Goal: Information Seeking & Learning: Learn about a topic

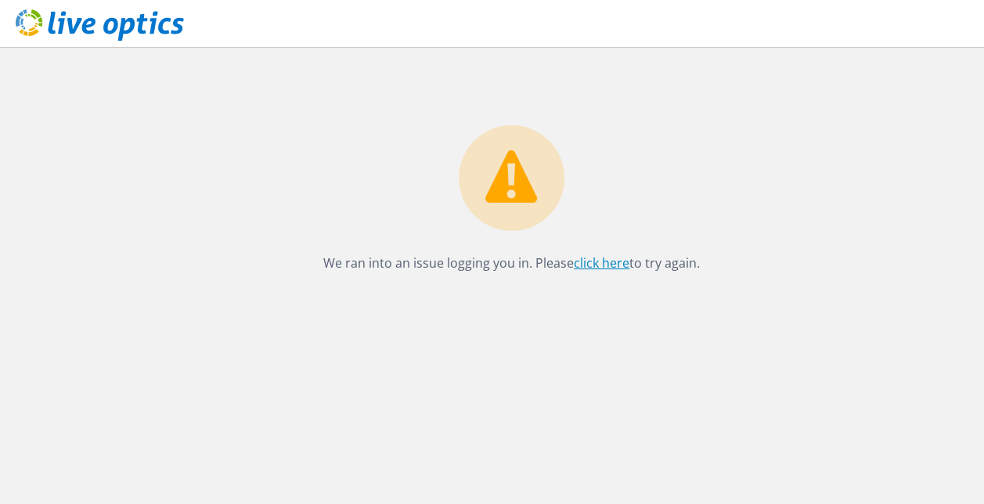
click at [600, 268] on link "click here" at bounding box center [602, 262] width 56 height 17
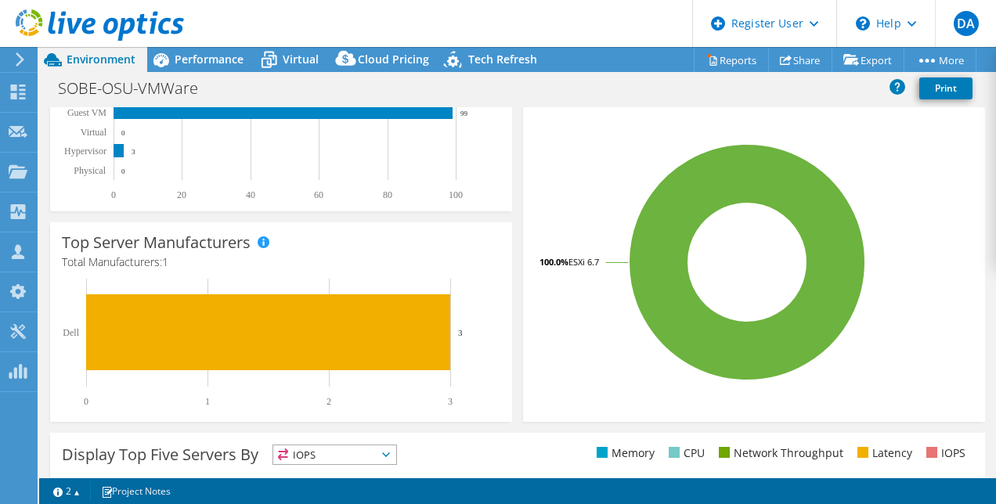
scroll to position [312, 0]
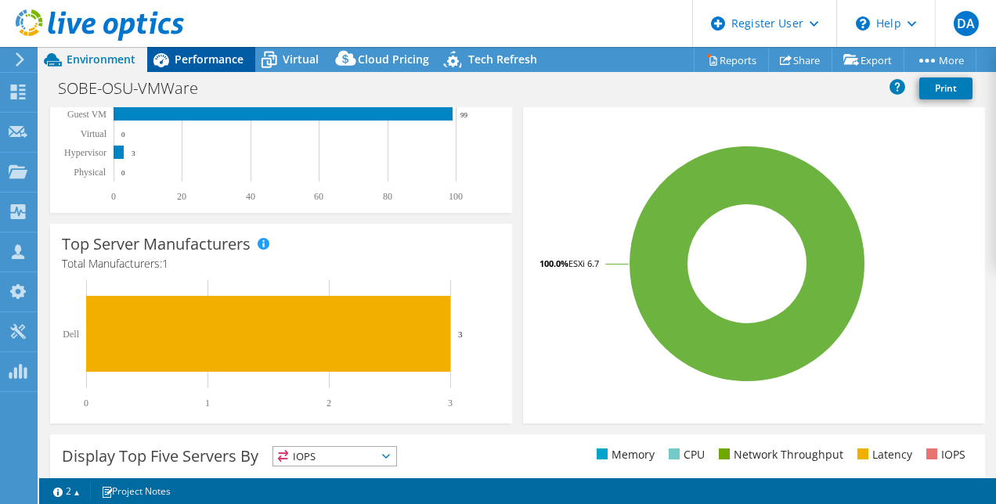
click at [214, 69] on div "Performance" at bounding box center [201, 59] width 108 height 25
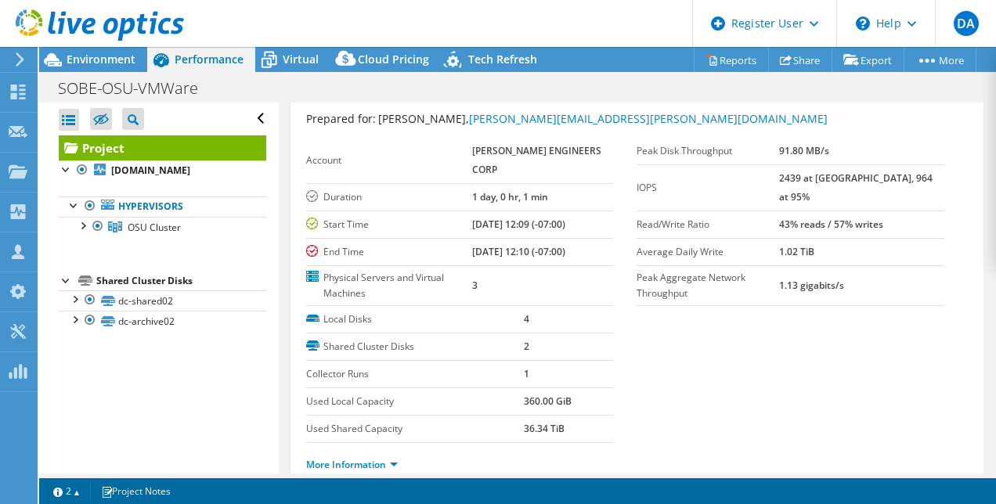
scroll to position [0, 0]
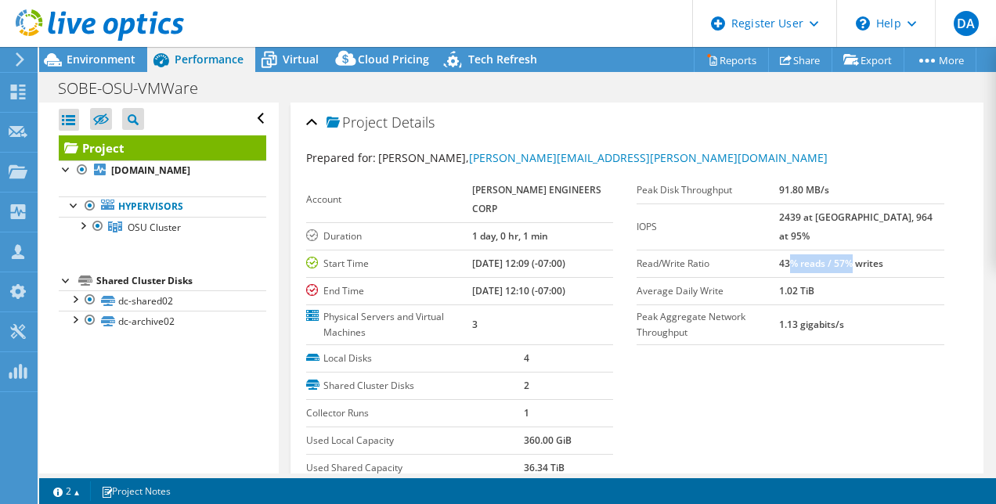
drag, startPoint x: 825, startPoint y: 233, endPoint x: 888, endPoint y: 242, distance: 63.2
click at [888, 250] on td "43% reads / 57% writes" at bounding box center [861, 263] width 165 height 27
drag, startPoint x: 888, startPoint y: 242, endPoint x: 796, endPoint y: 244, distance: 91.6
click at [779, 256] on label "Read/Write Ratio" at bounding box center [707, 264] width 142 height 16
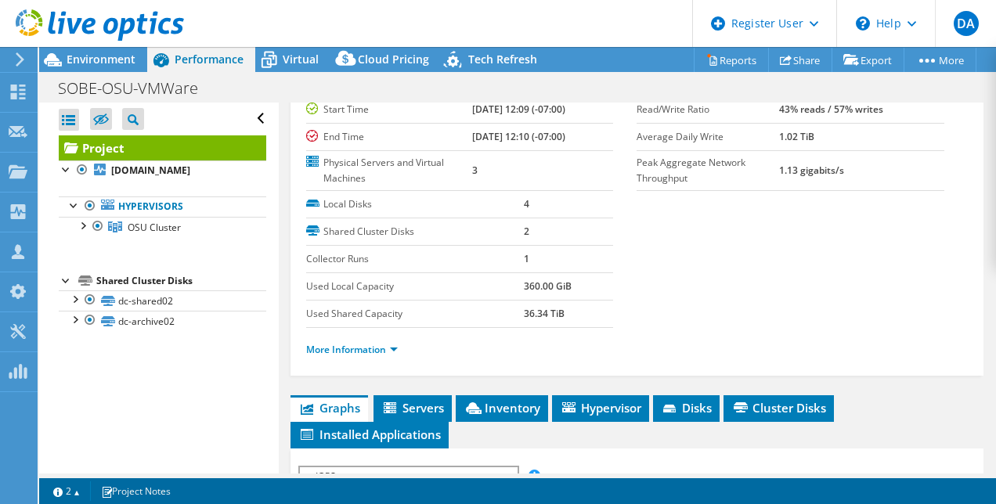
scroll to position [122, 0]
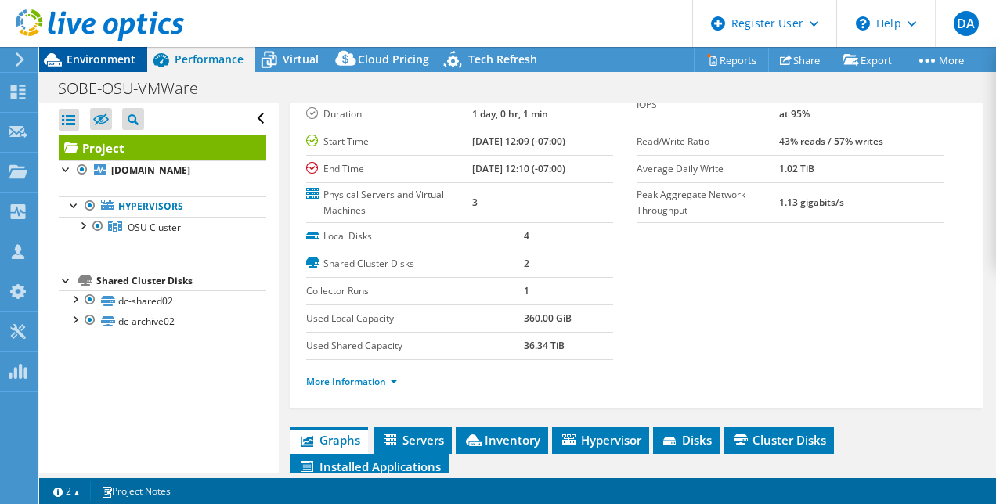
click at [92, 66] on span "Environment" at bounding box center [101, 59] width 69 height 15
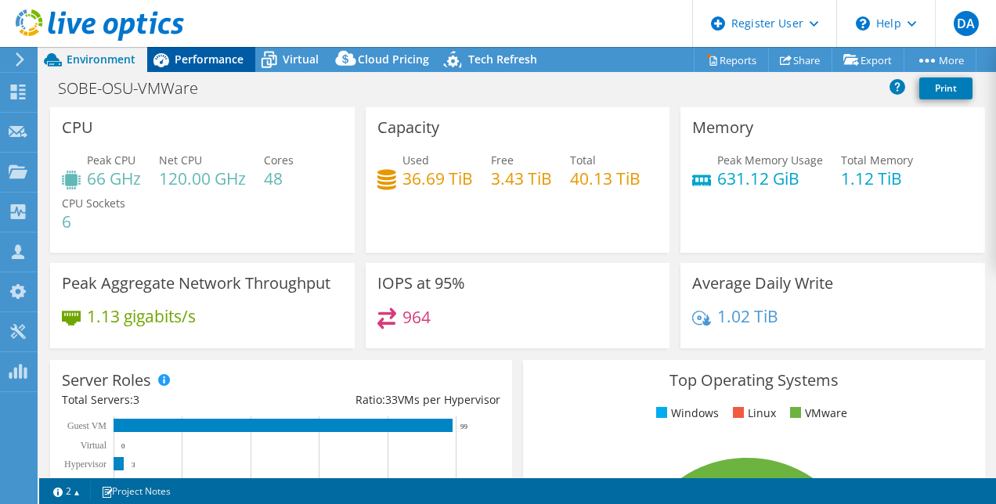
click at [202, 61] on span "Performance" at bounding box center [209, 59] width 69 height 15
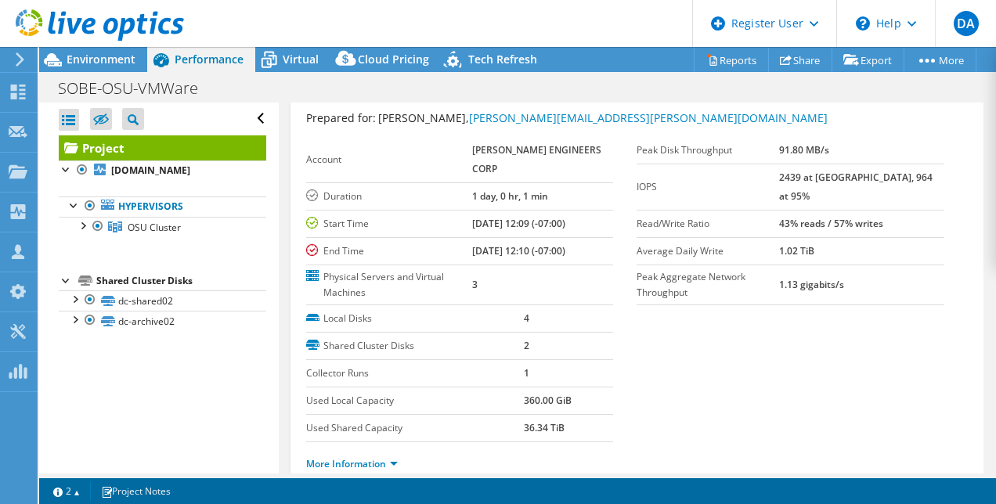
scroll to position [36, 0]
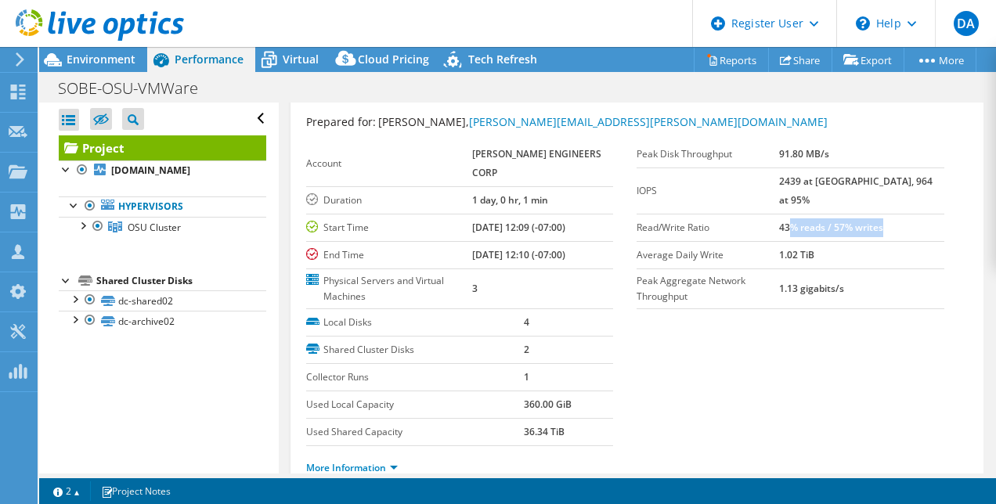
drag, startPoint x: 822, startPoint y: 203, endPoint x: 922, endPoint y: 218, distance: 101.3
click at [922, 218] on td "43% reads / 57% writes" at bounding box center [861, 227] width 165 height 27
drag, startPoint x: 922, startPoint y: 218, endPoint x: 660, endPoint y: 261, distance: 265.7
click at [660, 273] on label "Peak Aggregate Network Throughput" at bounding box center [707, 288] width 142 height 31
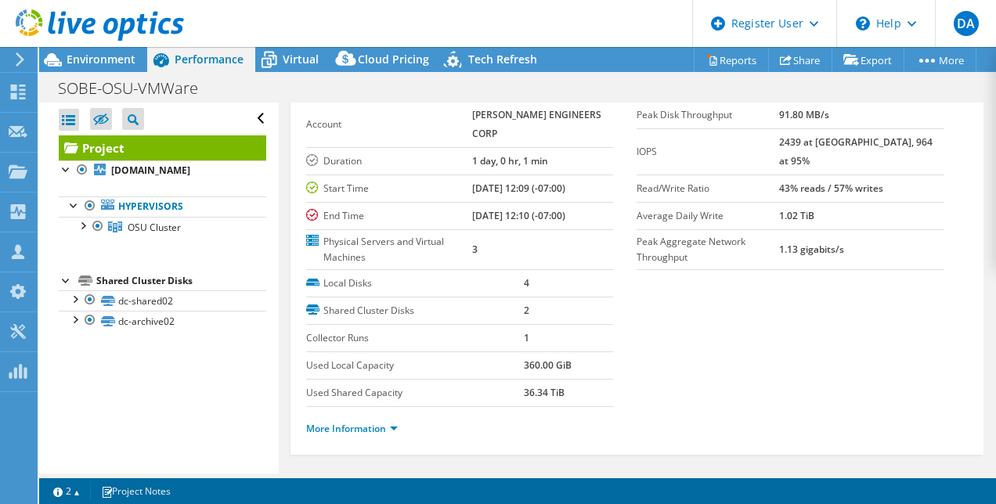
scroll to position [72, 0]
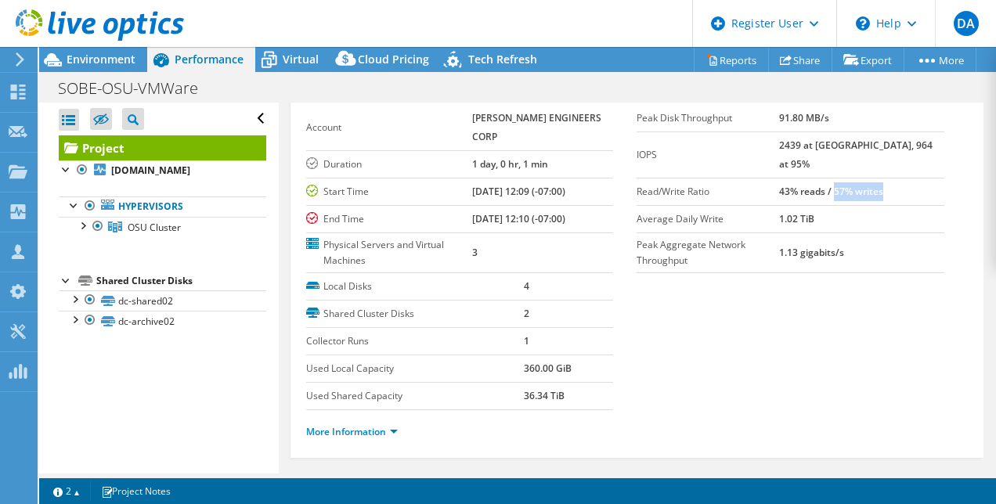
drag, startPoint x: 869, startPoint y: 182, endPoint x: 928, endPoint y: 180, distance: 59.5
click at [928, 180] on td "43% reads / 57% writes" at bounding box center [861, 191] width 165 height 27
drag, startPoint x: 928, startPoint y: 180, endPoint x: 816, endPoint y: 225, distance: 121.5
click at [816, 246] on b "1.13 gigabits/s" at bounding box center [811, 252] width 65 height 13
drag, startPoint x: 809, startPoint y: 147, endPoint x: 927, endPoint y: 153, distance: 118.4
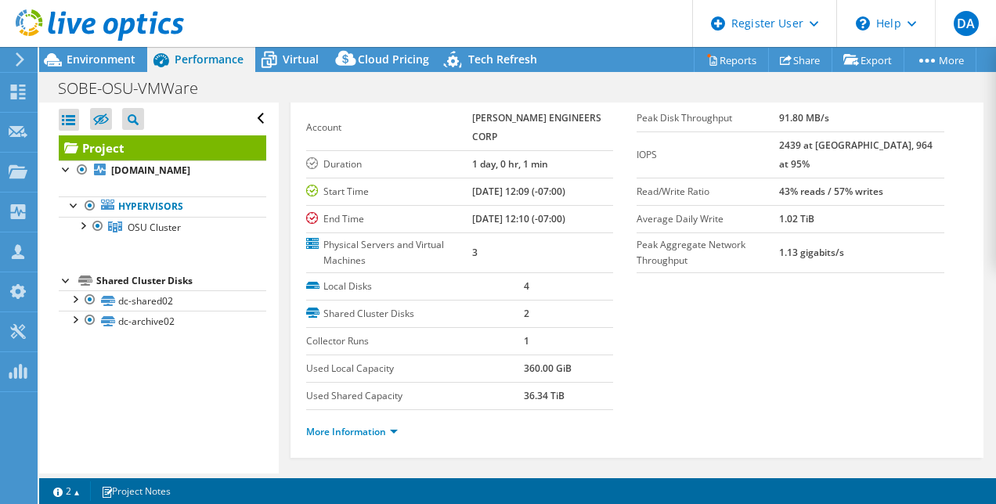
click at [927, 153] on tr "IOPS 2439 at [GEOGRAPHIC_DATA], 964 at 95%" at bounding box center [790, 154] width 308 height 46
drag, startPoint x: 927, startPoint y: 153, endPoint x: 671, endPoint y: 196, distance: 259.4
click at [671, 211] on label "Average Daily Write" at bounding box center [707, 219] width 142 height 16
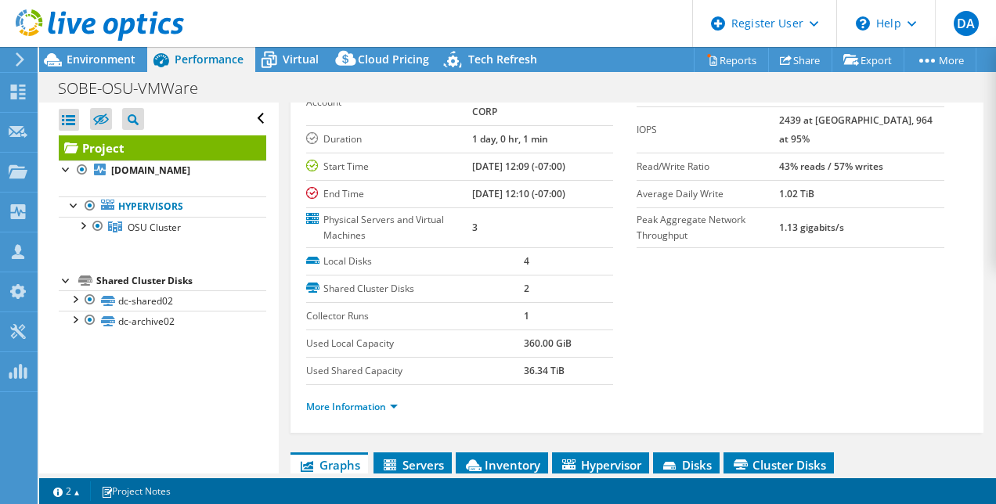
scroll to position [97, 0]
drag, startPoint x: 823, startPoint y: 175, endPoint x: 884, endPoint y: 174, distance: 61.1
click at [884, 180] on td "1.02 TiB" at bounding box center [861, 193] width 165 height 27
drag, startPoint x: 884, startPoint y: 174, endPoint x: 828, endPoint y: 197, distance: 60.3
click at [828, 221] on b "1.13 gigabits/s" at bounding box center [811, 227] width 65 height 13
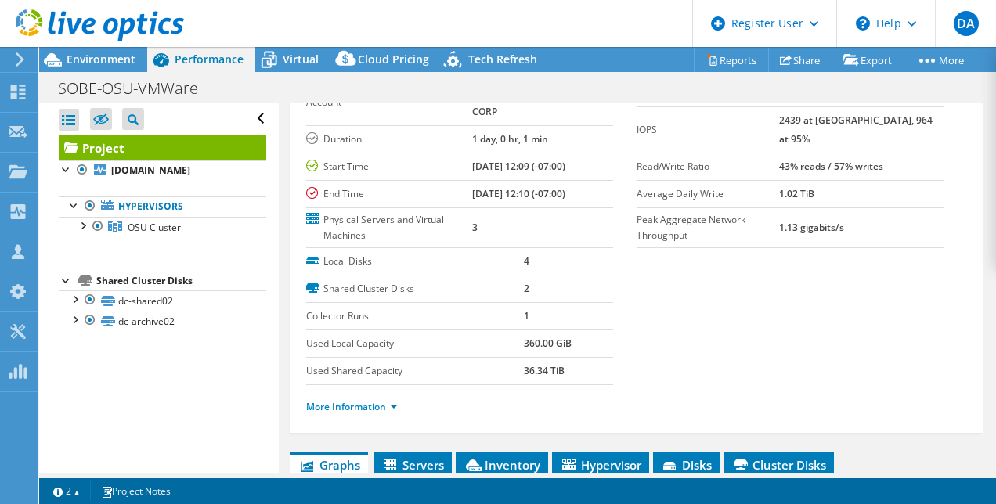
drag, startPoint x: 828, startPoint y: 197, endPoint x: 729, endPoint y: 144, distance: 112.8
click at [729, 159] on label "Read/Write Ratio" at bounding box center [707, 167] width 142 height 16
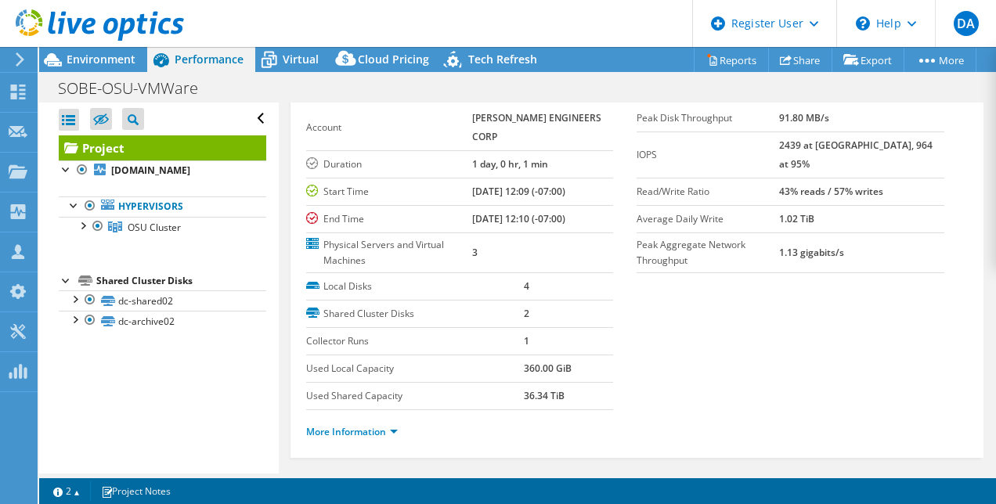
scroll to position [72, 0]
click at [841, 185] on b "43% reads / 57% writes" at bounding box center [831, 191] width 104 height 13
drag, startPoint x: 816, startPoint y: 156, endPoint x: 863, endPoint y: 150, distance: 47.3
click at [863, 150] on td "2439 at [GEOGRAPHIC_DATA], 964 at 95%" at bounding box center [861, 154] width 165 height 46
drag, startPoint x: 863, startPoint y: 150, endPoint x: 808, endPoint y: 211, distance: 82.0
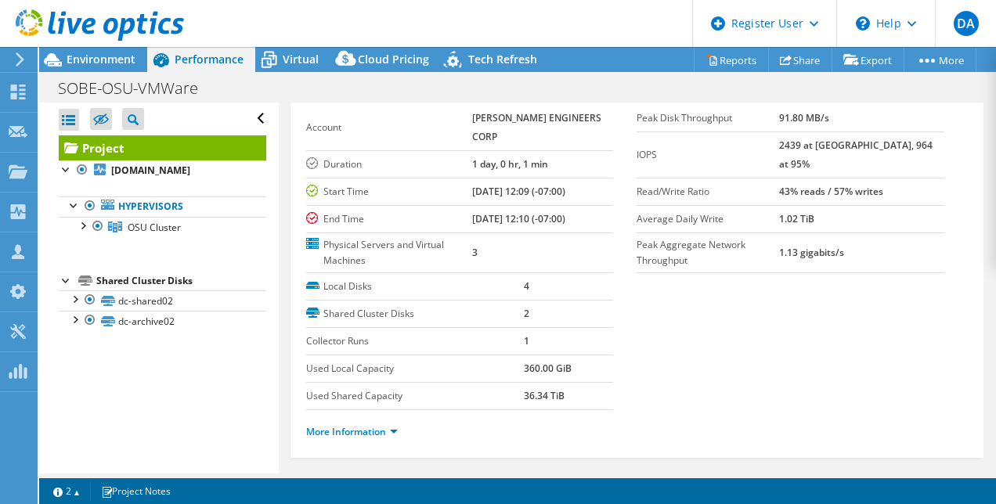
click at [779, 232] on td "Peak Aggregate Network Throughput" at bounding box center [707, 252] width 142 height 40
drag, startPoint x: 811, startPoint y: 139, endPoint x: 920, endPoint y: 139, distance: 109.6
click at [920, 139] on tr "IOPS 2439 at [GEOGRAPHIC_DATA], 964 at 95%" at bounding box center [790, 154] width 308 height 46
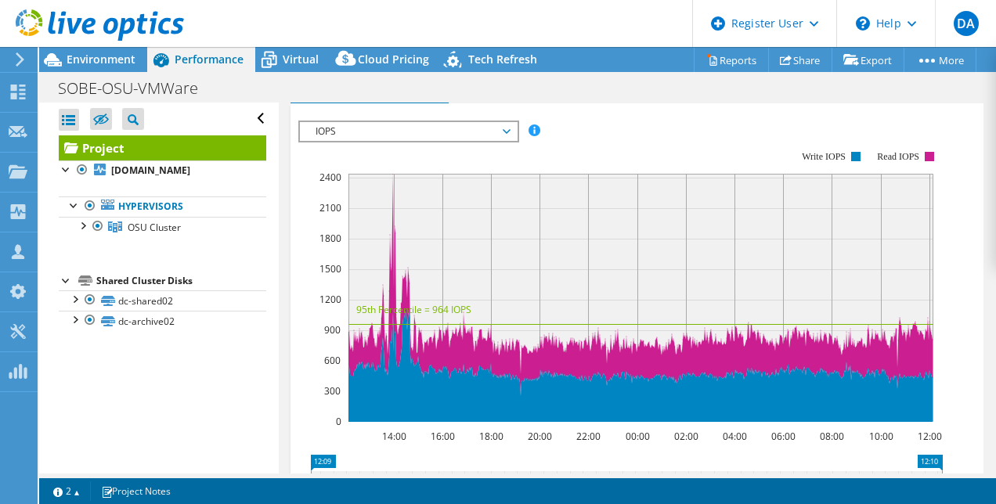
scroll to position [498, 0]
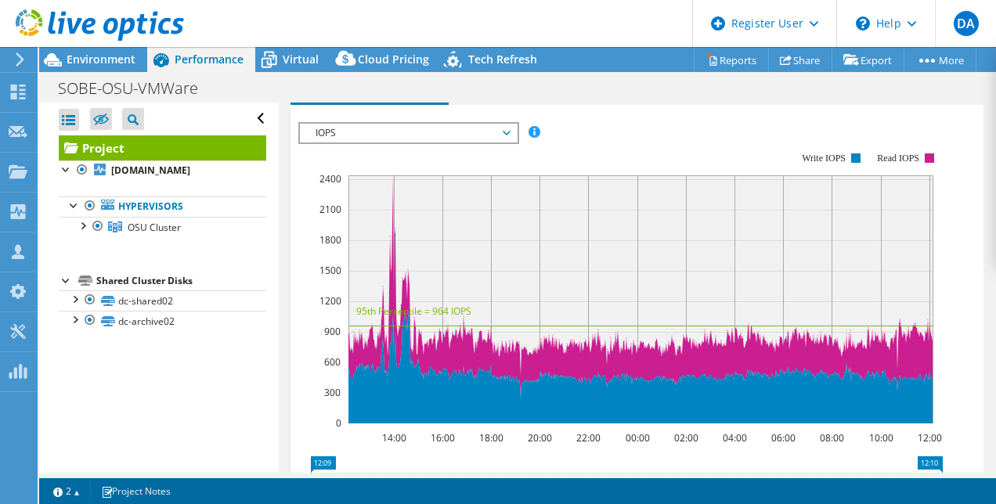
click at [438, 255] on rect at bounding box center [640, 299] width 585 height 248
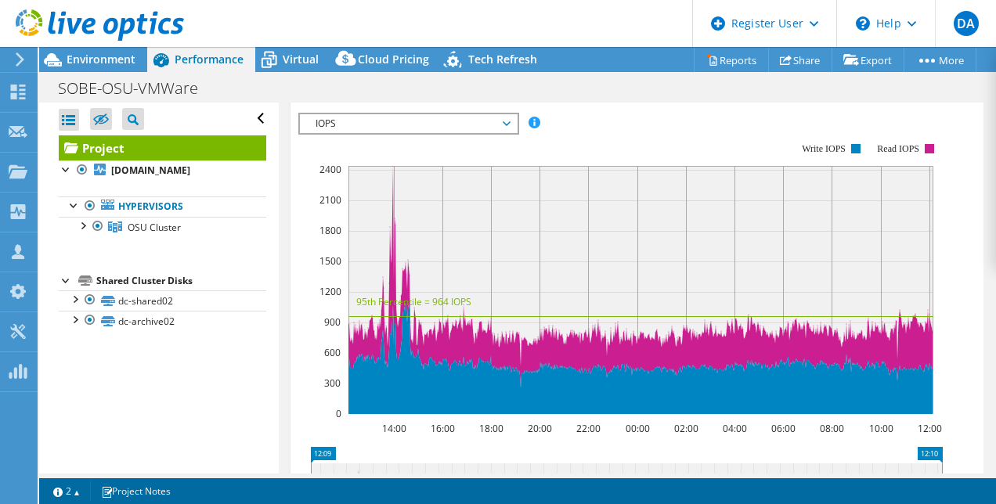
scroll to position [499, 0]
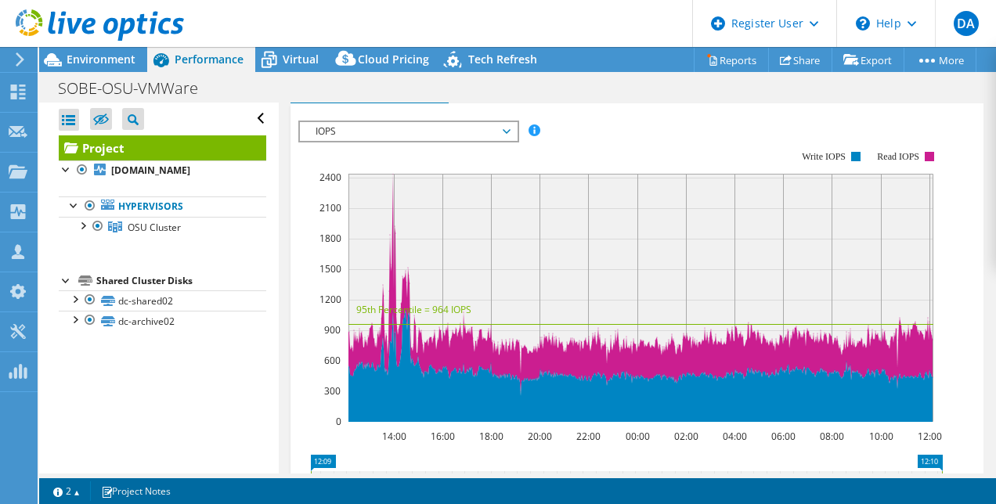
click at [438, 125] on span "IOPS" at bounding box center [408, 131] width 201 height 19
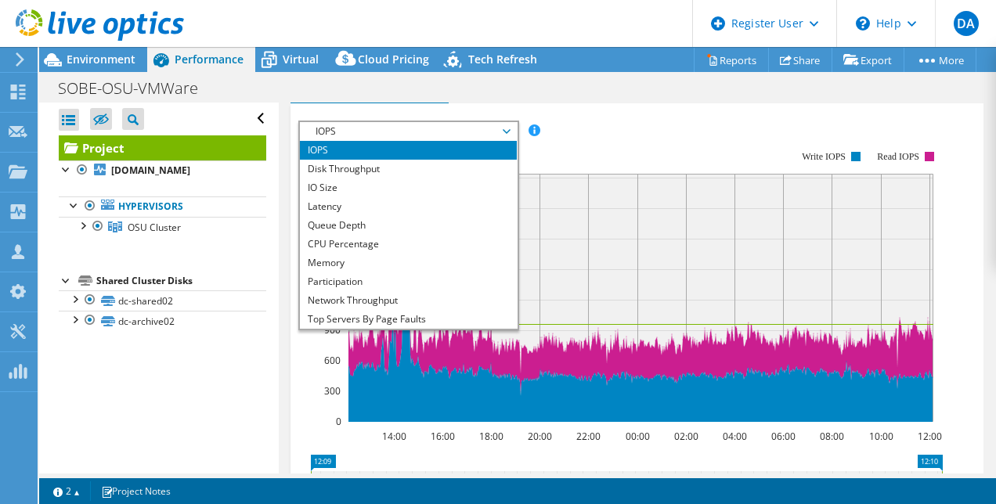
click at [438, 125] on span "IOPS" at bounding box center [408, 131] width 201 height 19
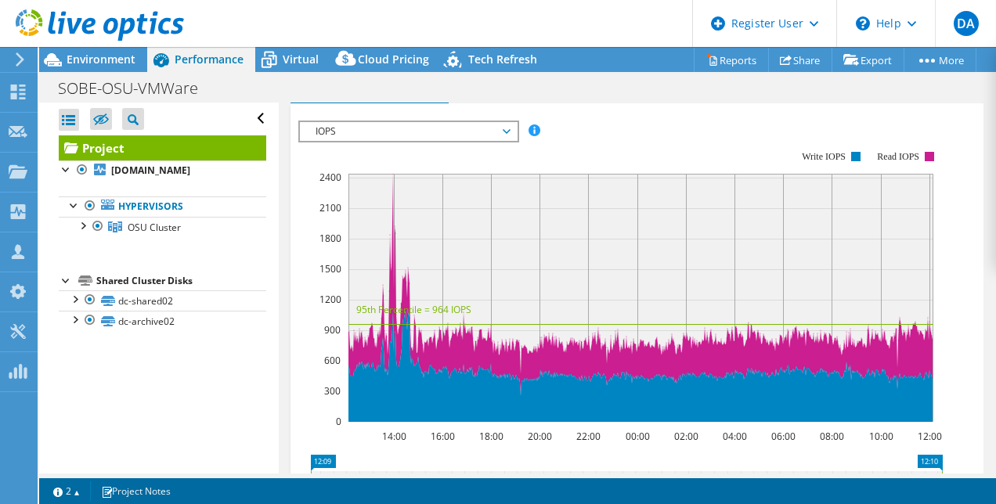
click at [398, 125] on span "IOPS" at bounding box center [408, 131] width 201 height 19
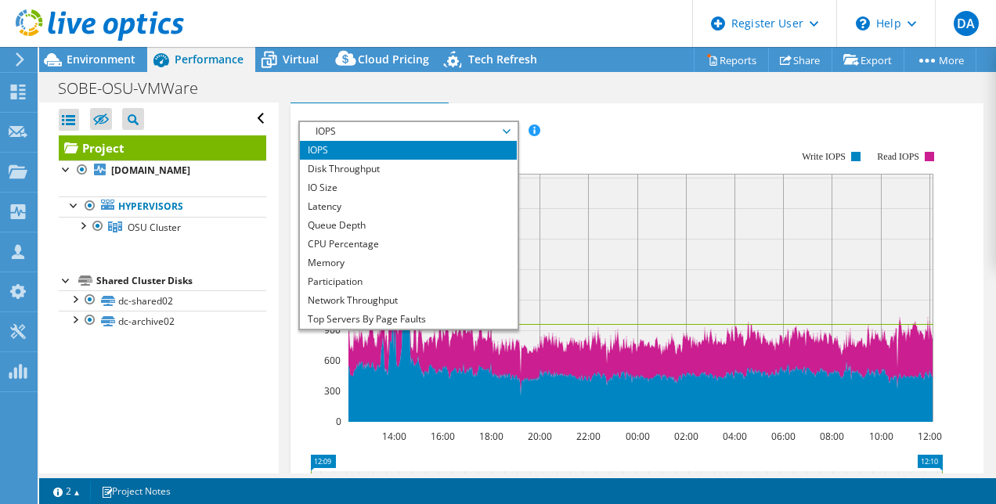
click at [638, 130] on rect at bounding box center [620, 286] width 644 height 313
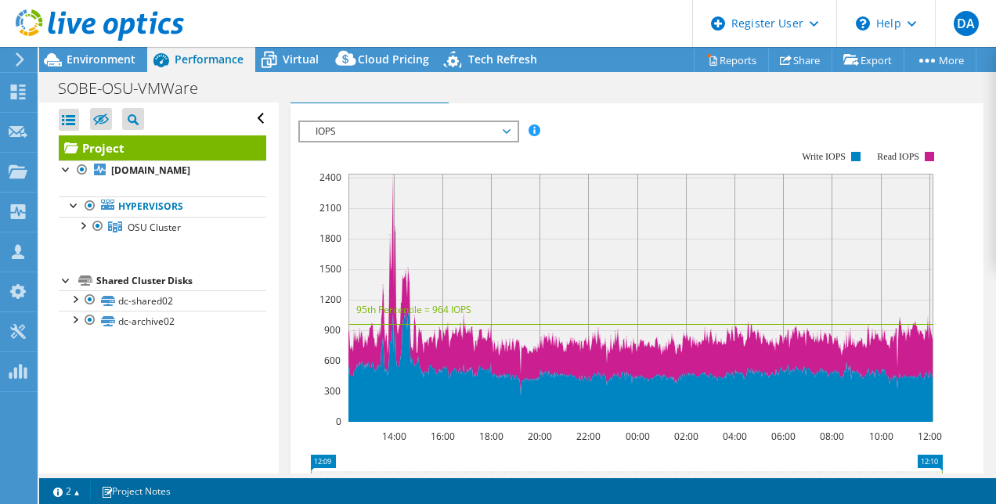
click at [468, 139] on rect at bounding box center [620, 286] width 644 height 313
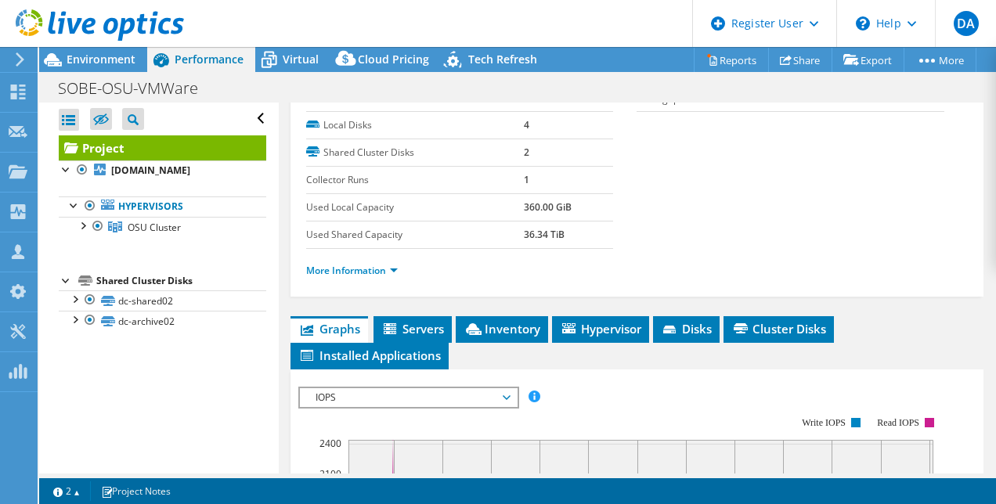
scroll to position [236, 0]
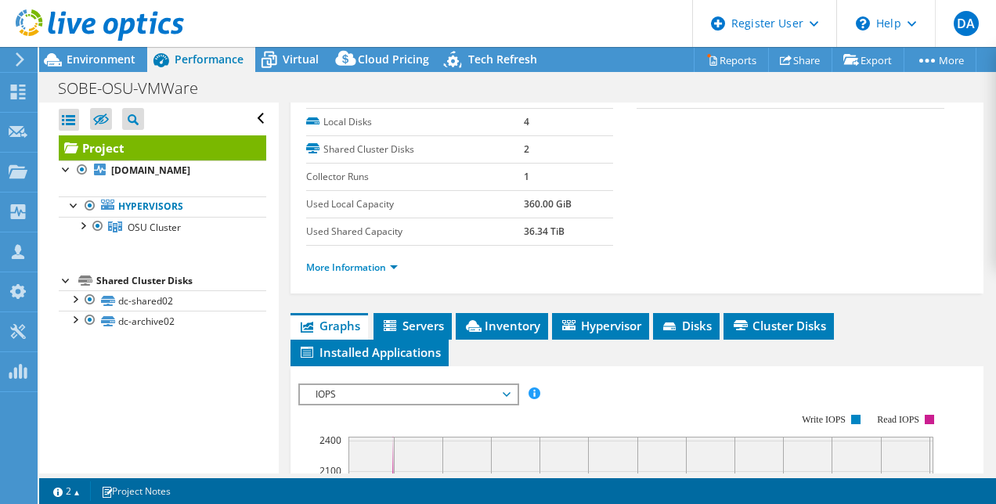
click at [355, 259] on li "More Information" at bounding box center [356, 267] width 101 height 17
click at [374, 263] on link "More Information" at bounding box center [352, 267] width 92 height 13
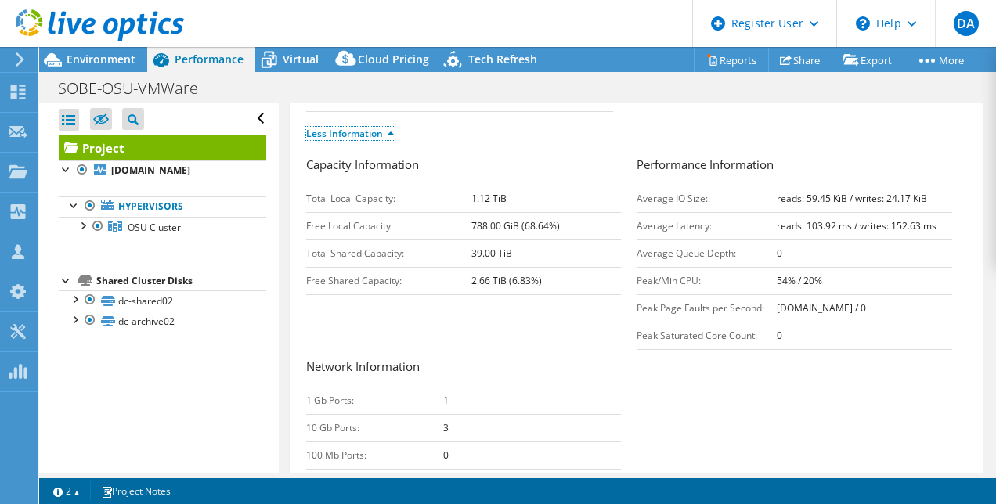
scroll to position [369, 0]
click at [368, 129] on link "Less Information" at bounding box center [350, 134] width 88 height 13
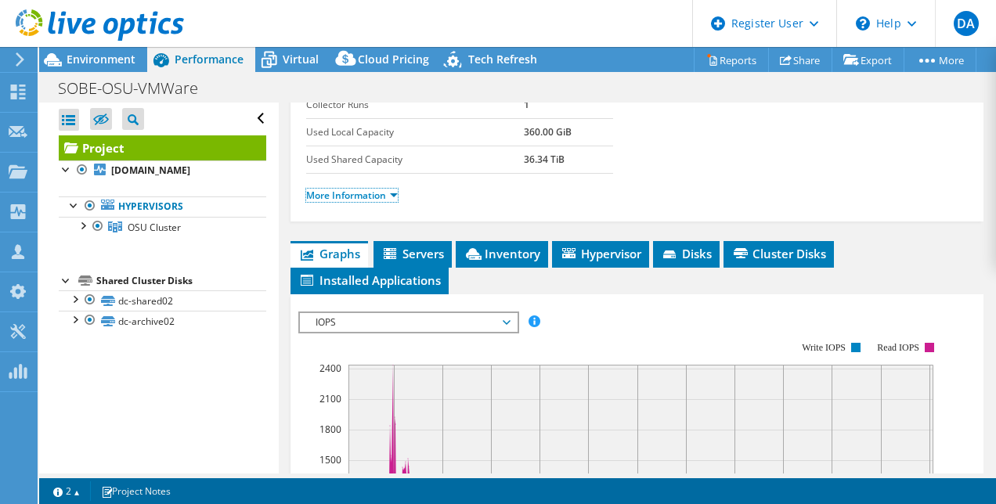
scroll to position [315, 0]
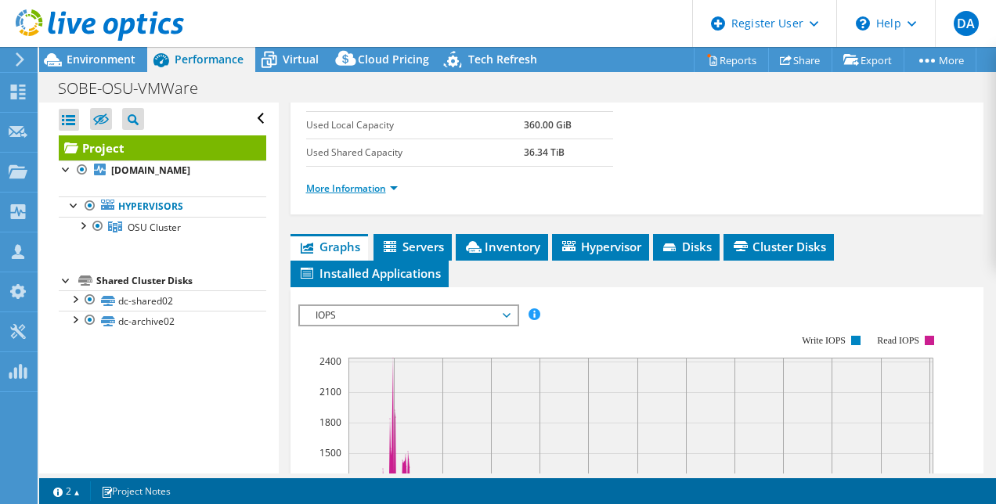
click at [390, 188] on link "More Information" at bounding box center [352, 188] width 92 height 13
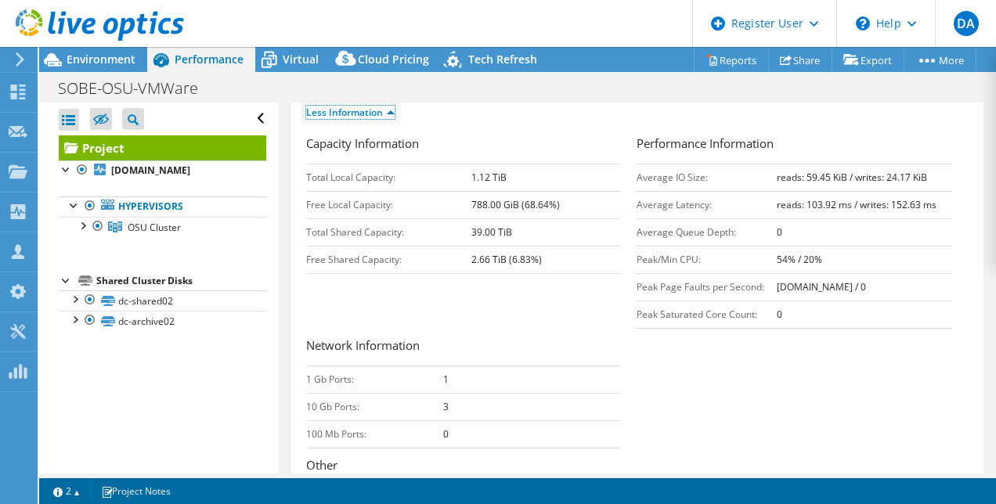
scroll to position [392, 0]
click at [380, 105] on link "Less Information" at bounding box center [350, 111] width 88 height 13
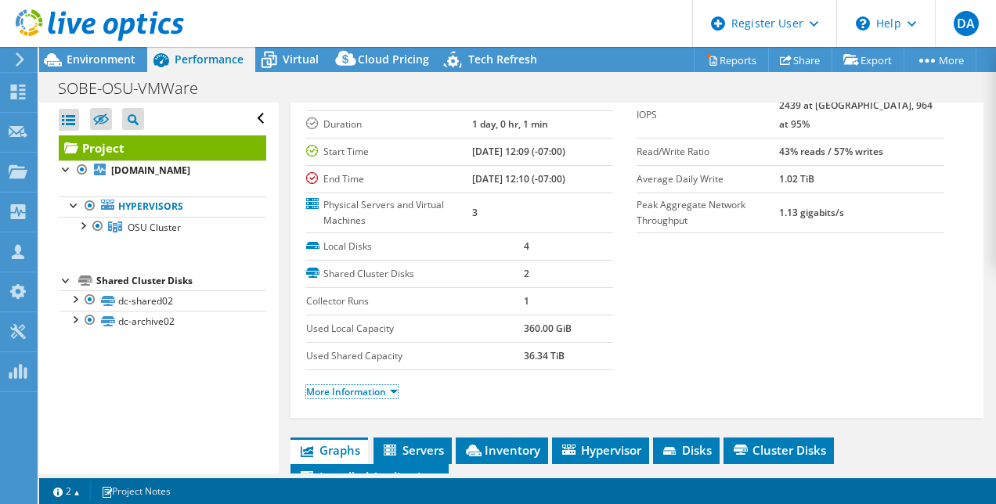
scroll to position [113, 0]
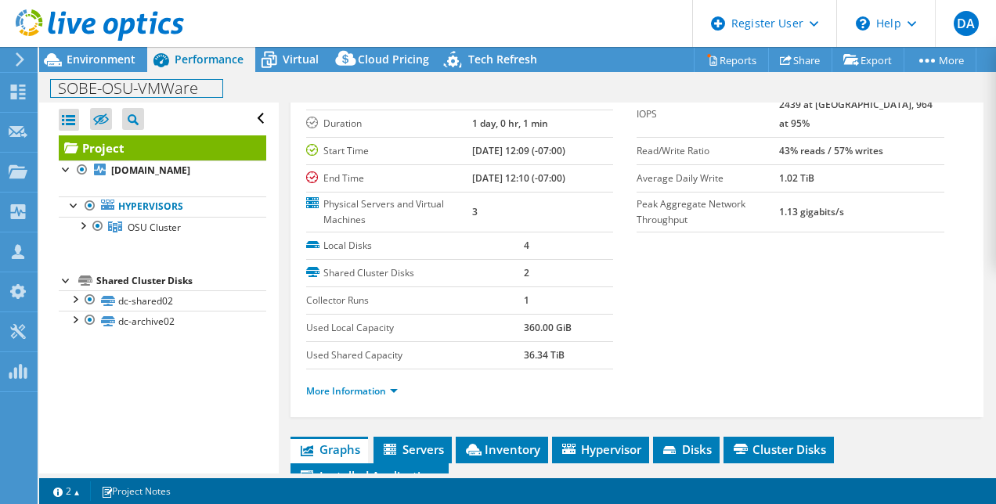
click at [108, 73] on div "SOBE-OSU-VMWare Print" at bounding box center [517, 87] width 956 height 31
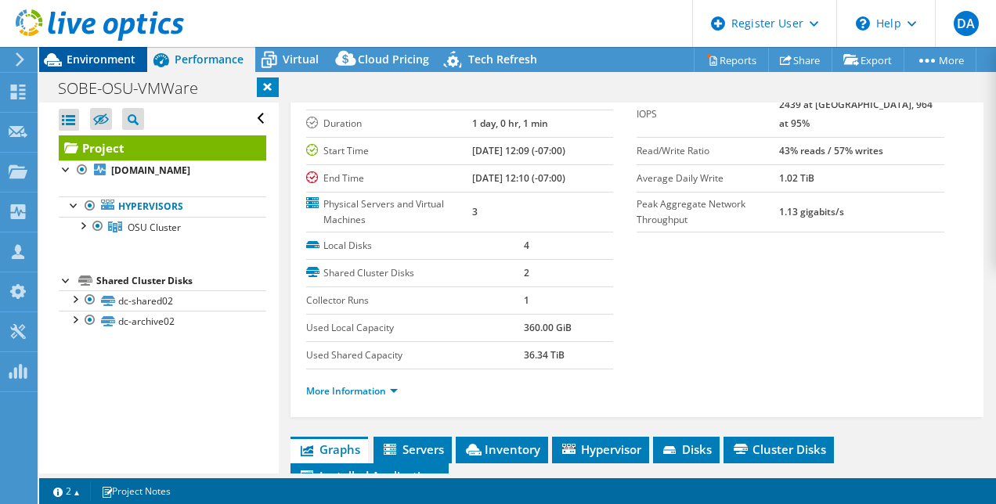
click at [99, 56] on span "Environment" at bounding box center [101, 59] width 69 height 15
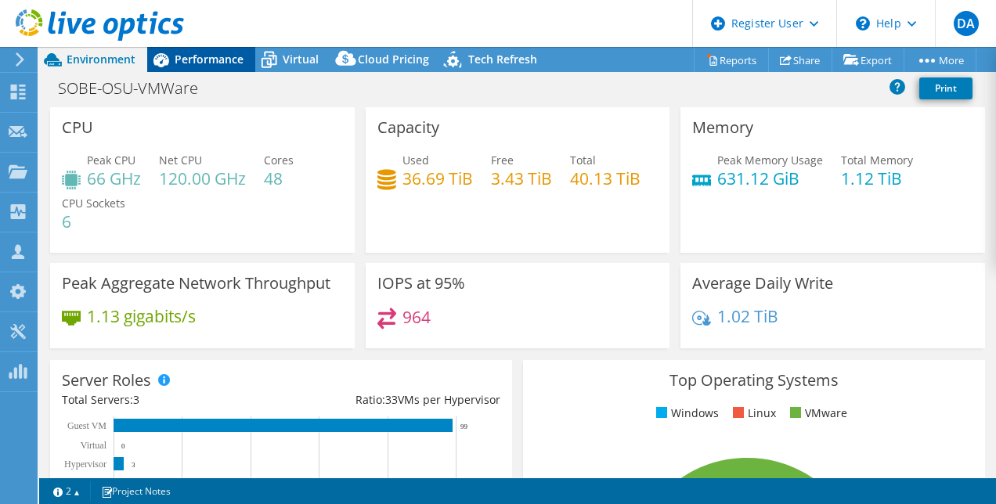
click at [221, 65] on span "Performance" at bounding box center [209, 59] width 69 height 15
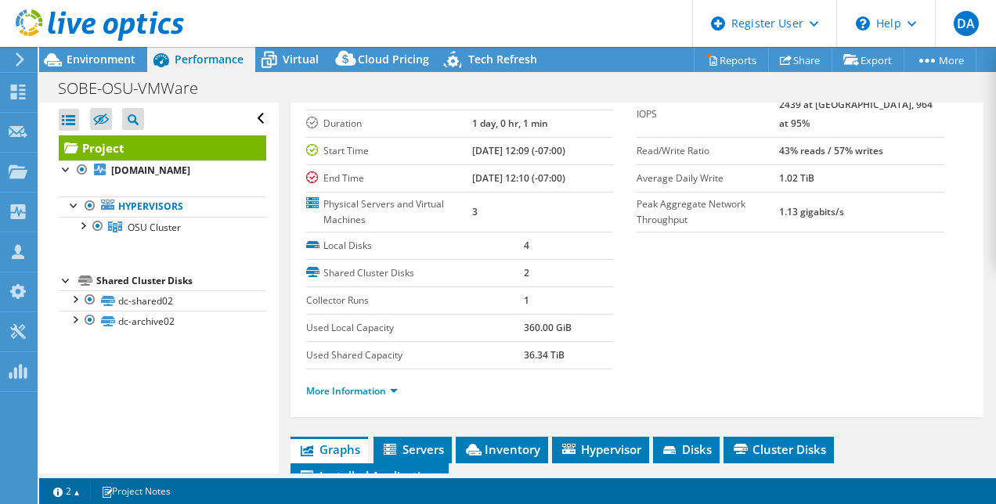
drag, startPoint x: 514, startPoint y: 327, endPoint x: 590, endPoint y: 327, distance: 75.9
click at [590, 327] on tr "Used Local Capacity 360.00 GiB" at bounding box center [460, 327] width 308 height 27
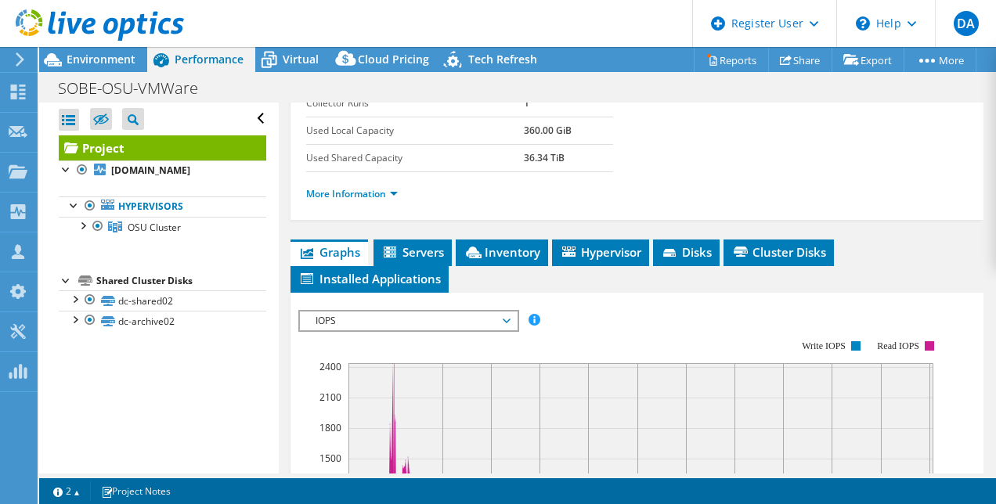
scroll to position [379, 0]
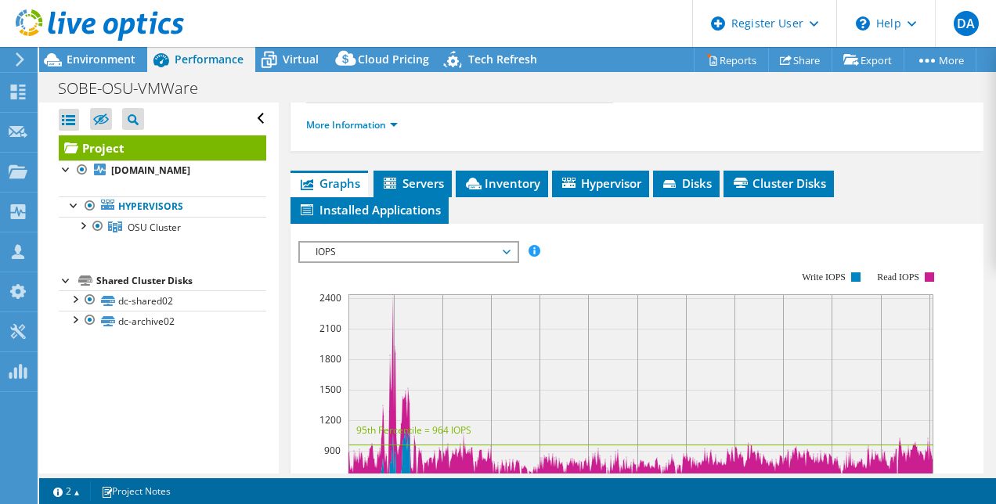
click at [438, 252] on span "IOPS" at bounding box center [408, 252] width 201 height 19
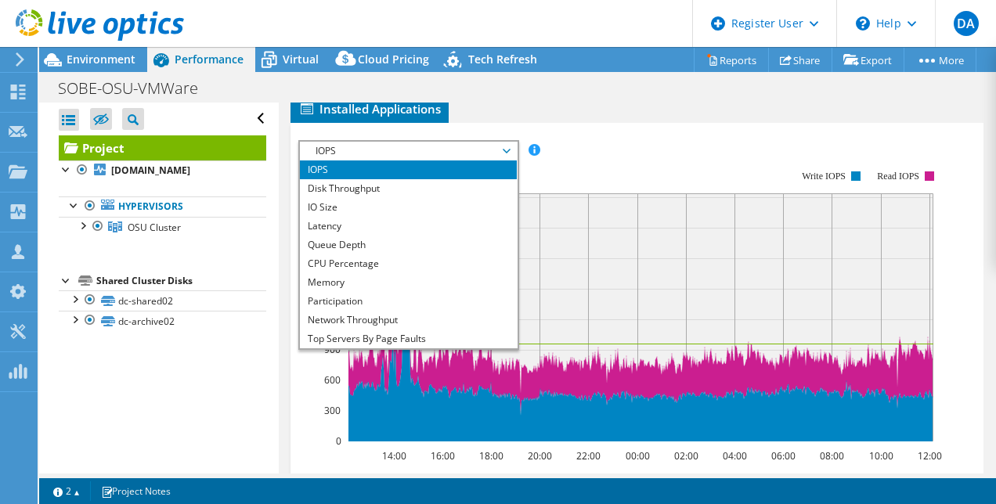
scroll to position [481, 0]
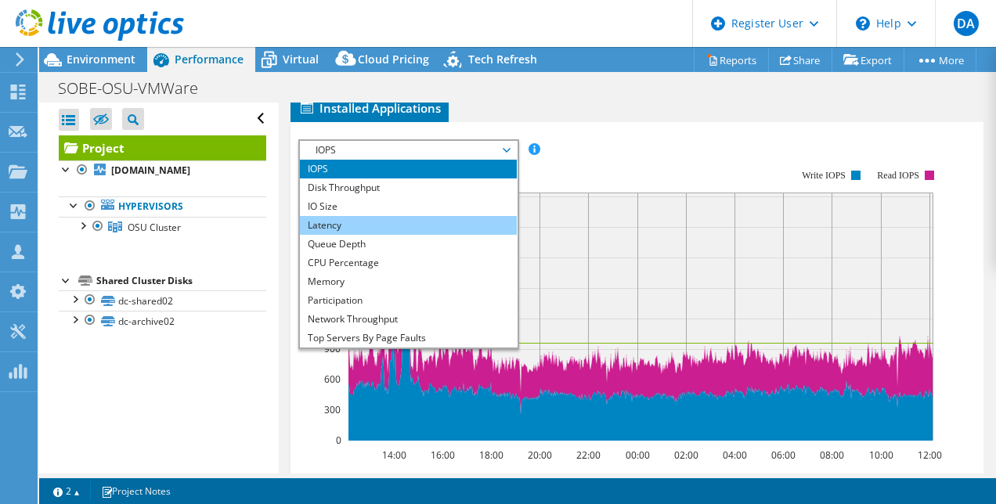
click at [345, 228] on li "Latency" at bounding box center [408, 225] width 217 height 19
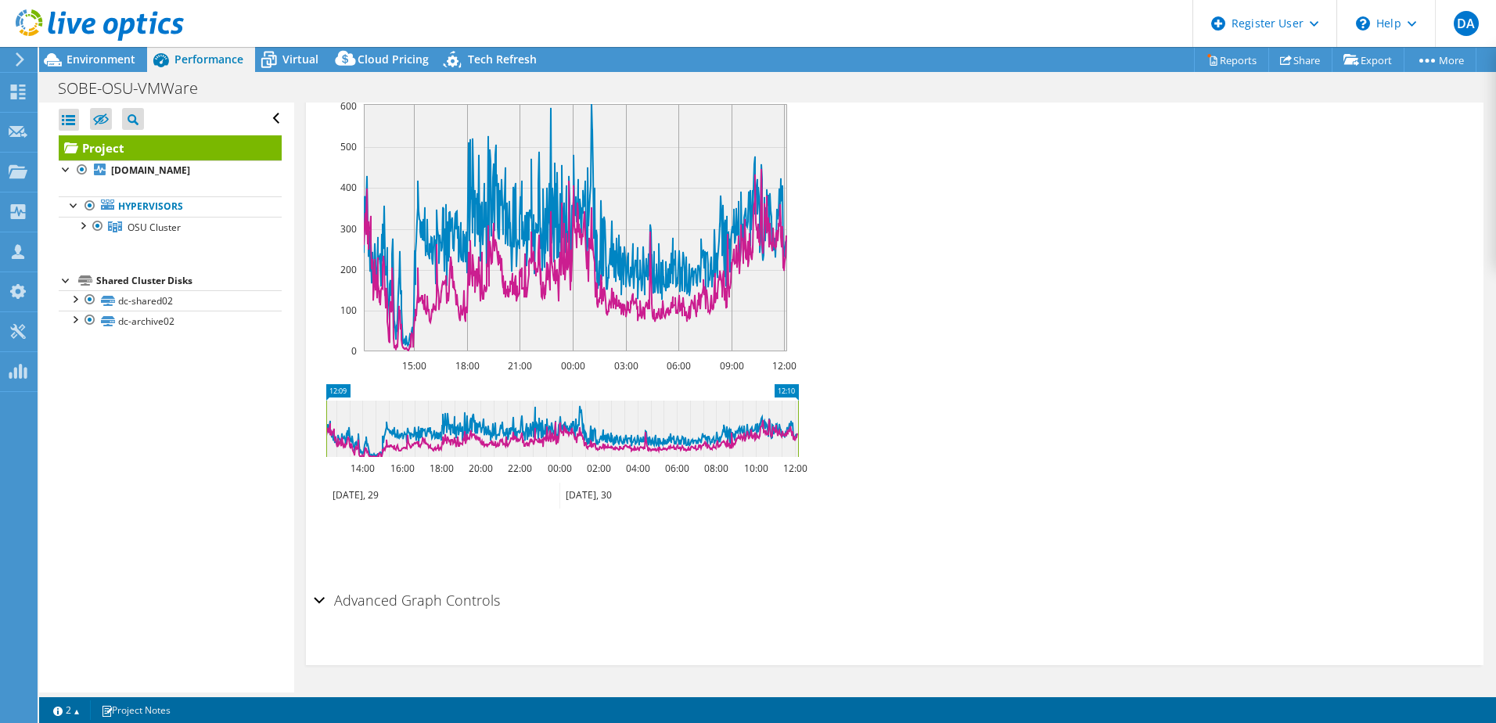
scroll to position [375, 0]
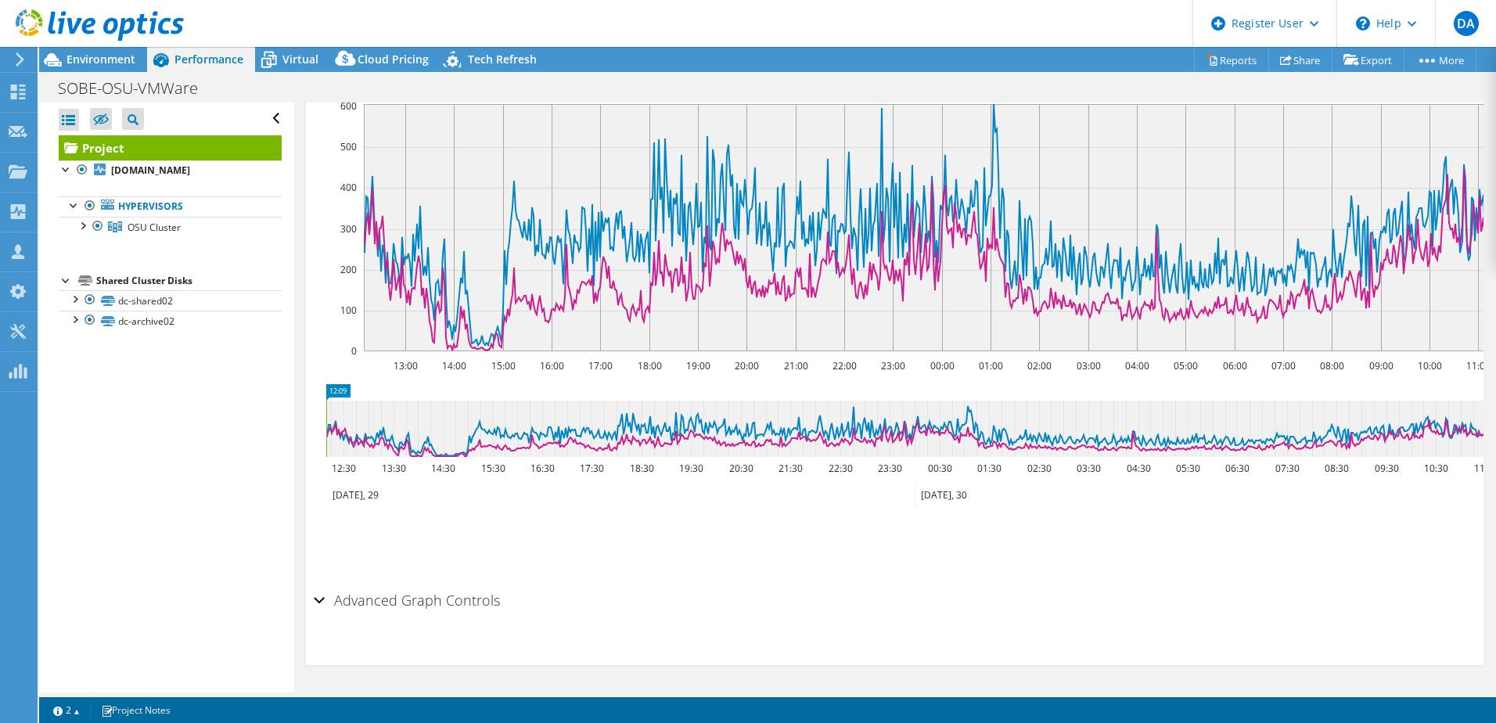
click at [995, 227] on rect at bounding box center [950, 227] width 1172 height 247
